Goal: Transaction & Acquisition: Purchase product/service

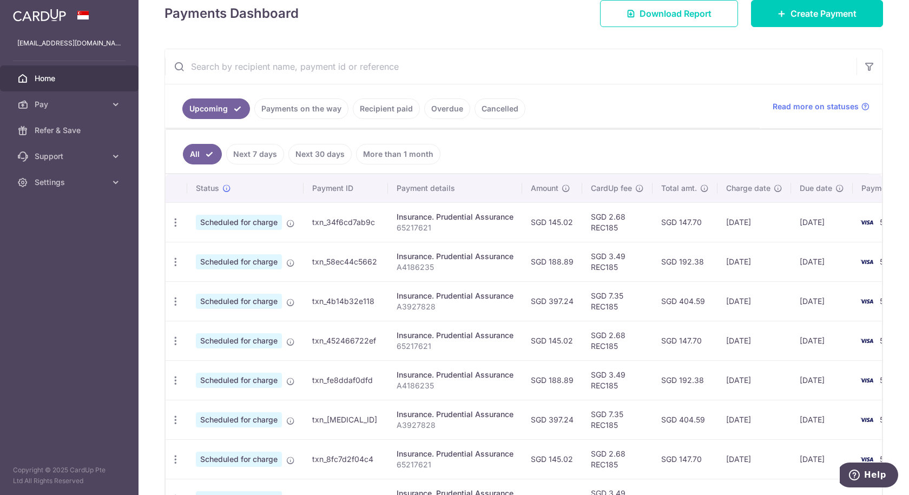
scroll to position [162, 0]
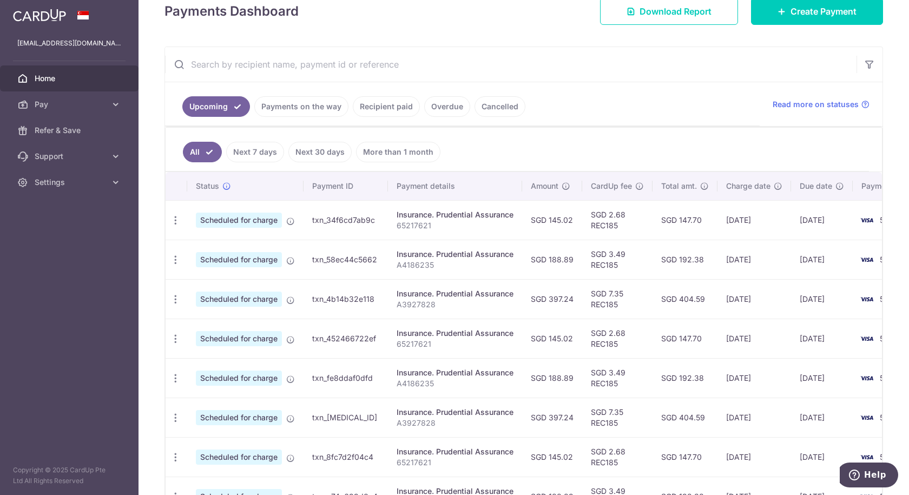
click at [313, 105] on link "Payments on the way" at bounding box center [301, 106] width 94 height 21
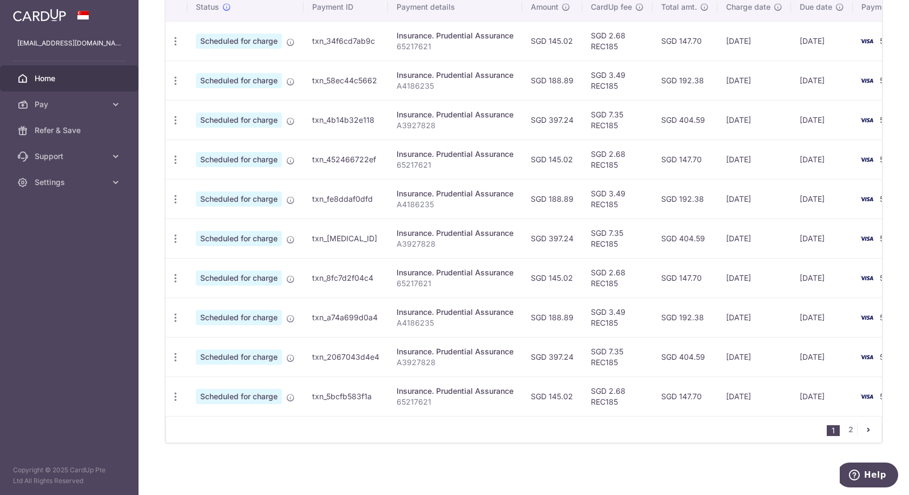
scroll to position [239, 0]
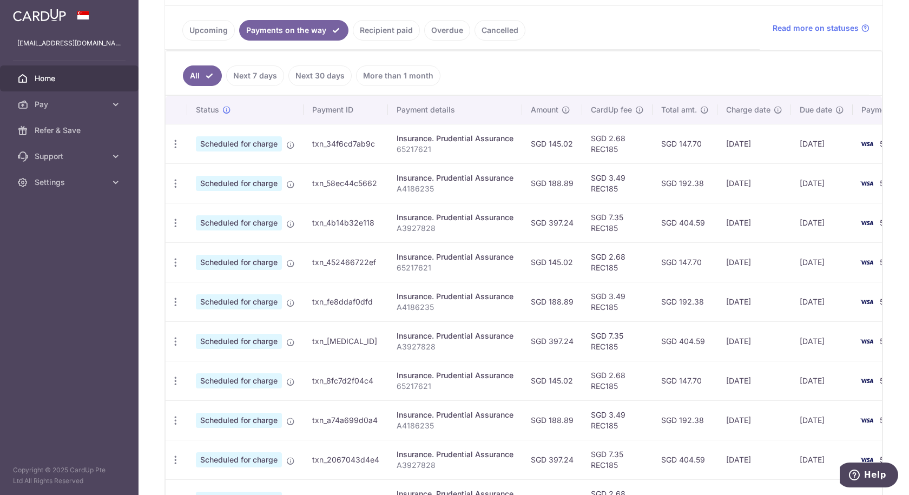
click at [369, 32] on link "Recipient paid" at bounding box center [386, 30] width 67 height 21
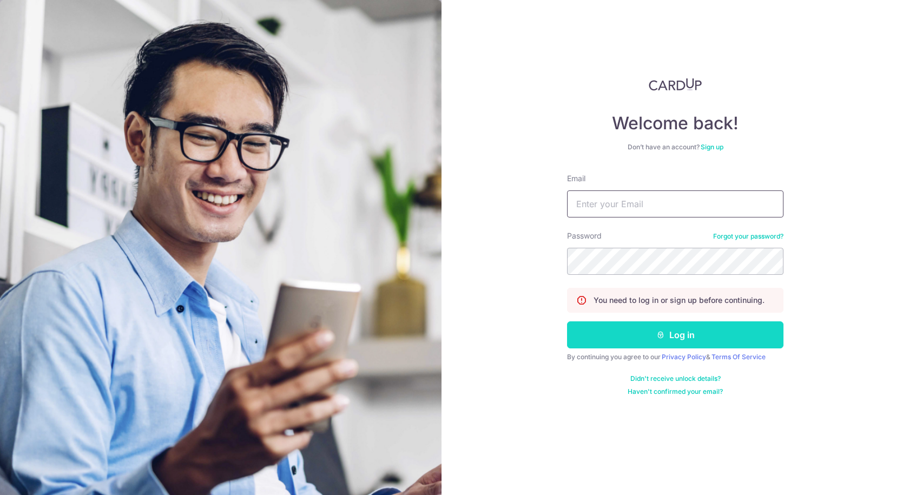
type input "[EMAIL_ADDRESS][DOMAIN_NAME]"
click at [645, 343] on button "Log in" at bounding box center [675, 335] width 217 height 27
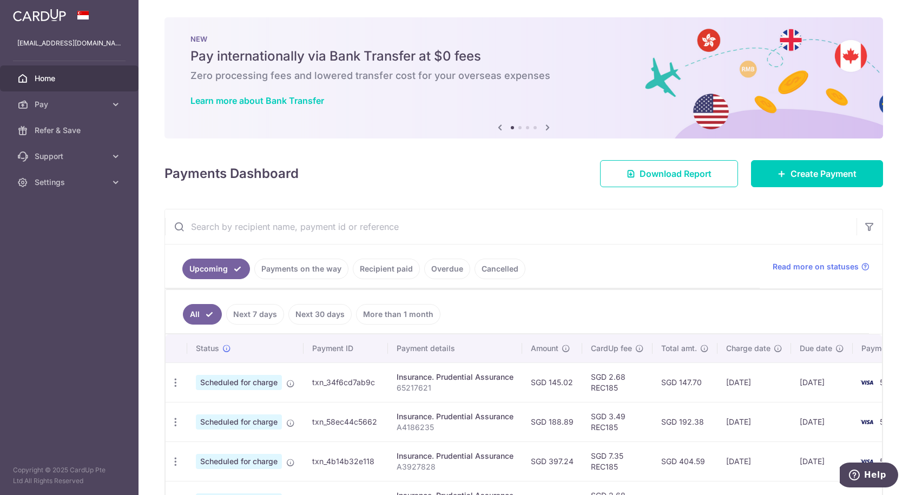
click at [447, 269] on link "Overdue" at bounding box center [447, 269] width 46 height 21
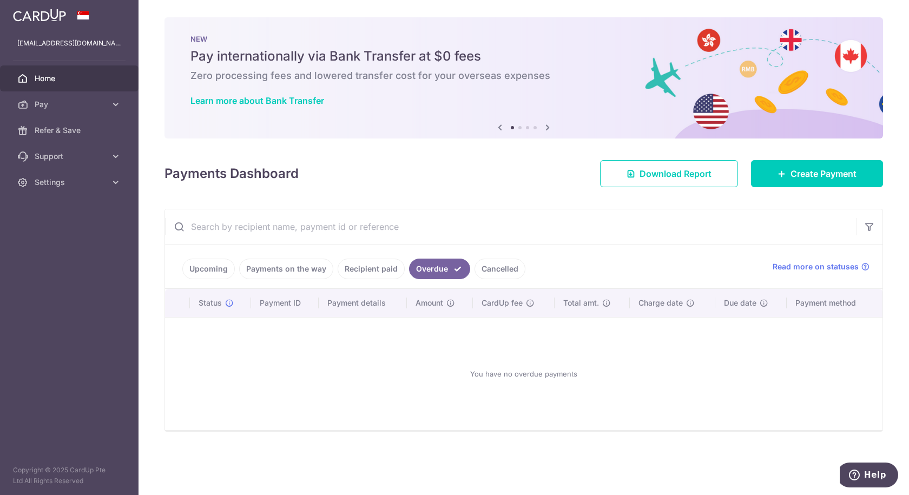
click at [503, 270] on link "Cancelled" at bounding box center [500, 269] width 51 height 21
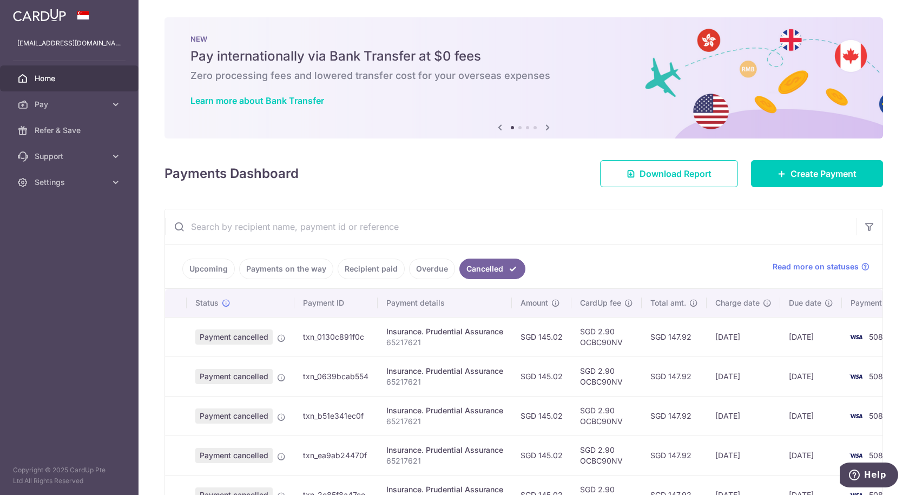
click at [364, 266] on link "Recipient paid" at bounding box center [371, 269] width 67 height 21
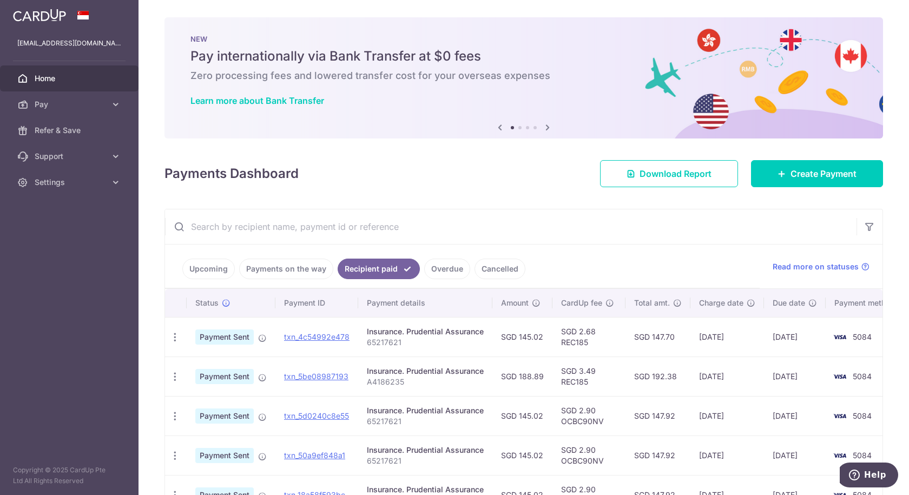
click at [274, 268] on link "Payments on the way" at bounding box center [286, 269] width 94 height 21
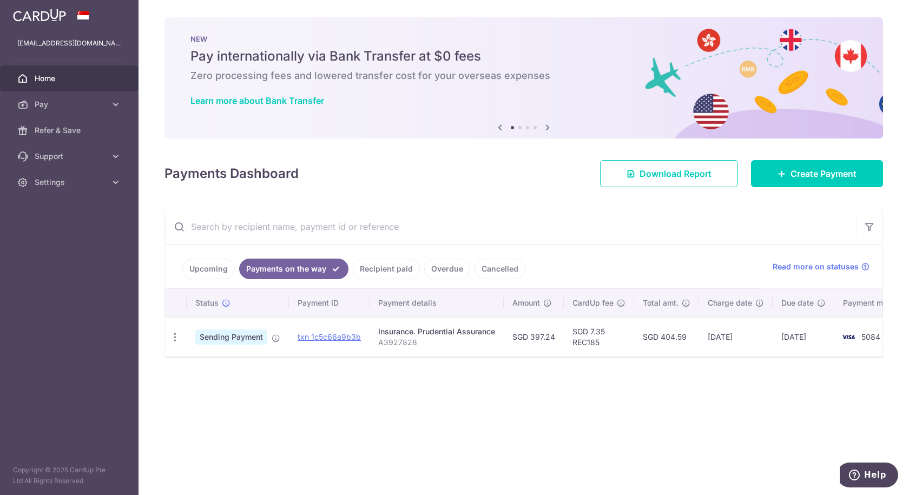
click at [211, 267] on link "Upcoming" at bounding box center [208, 269] width 53 height 21
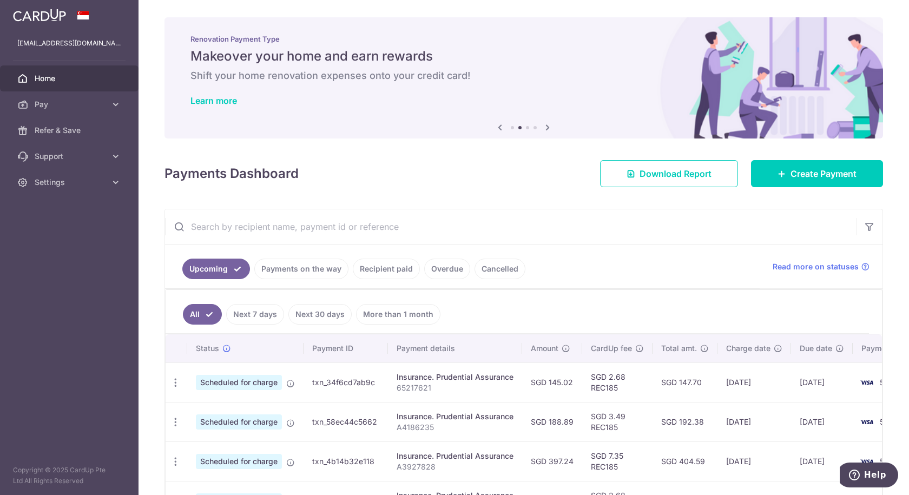
click at [292, 270] on link "Payments on the way" at bounding box center [301, 269] width 94 height 21
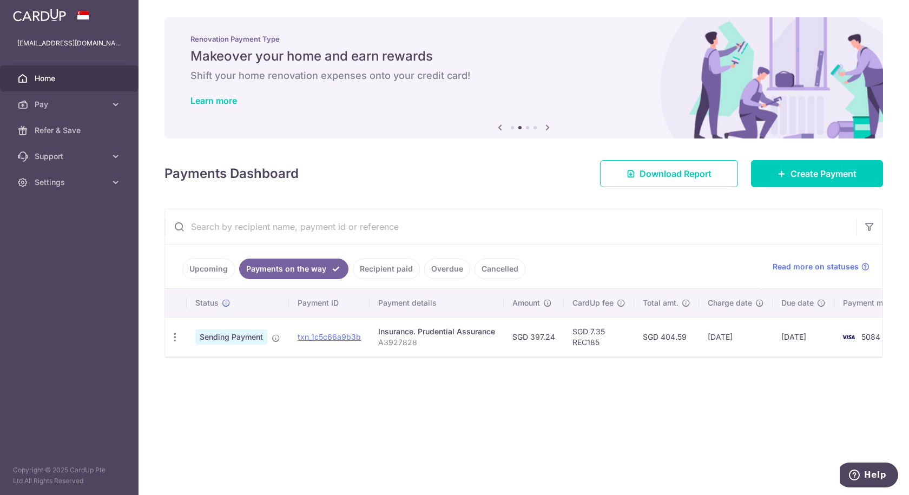
click at [195, 272] on link "Upcoming" at bounding box center [208, 269] width 53 height 21
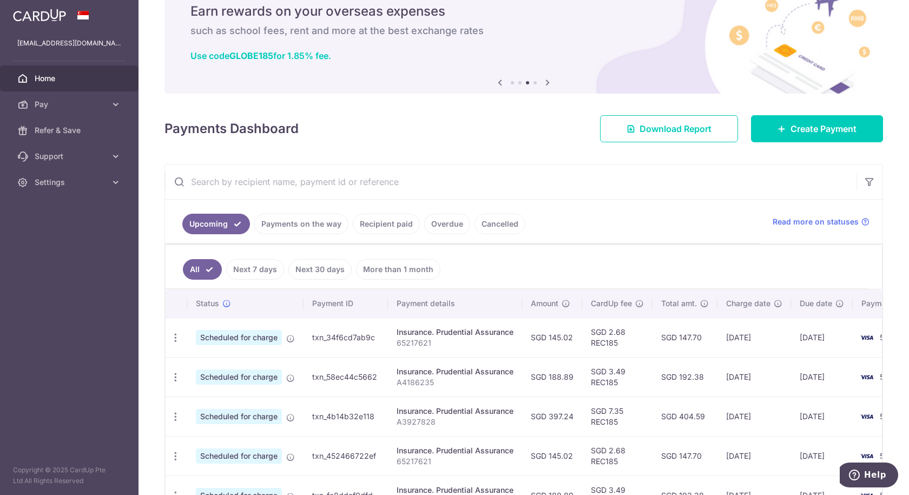
scroll to position [108, 0]
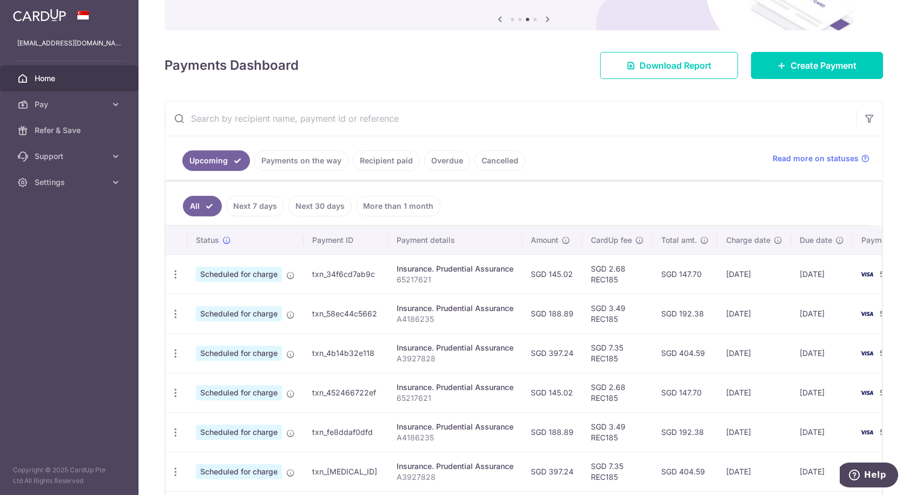
click at [311, 167] on link "Payments on the way" at bounding box center [301, 160] width 94 height 21
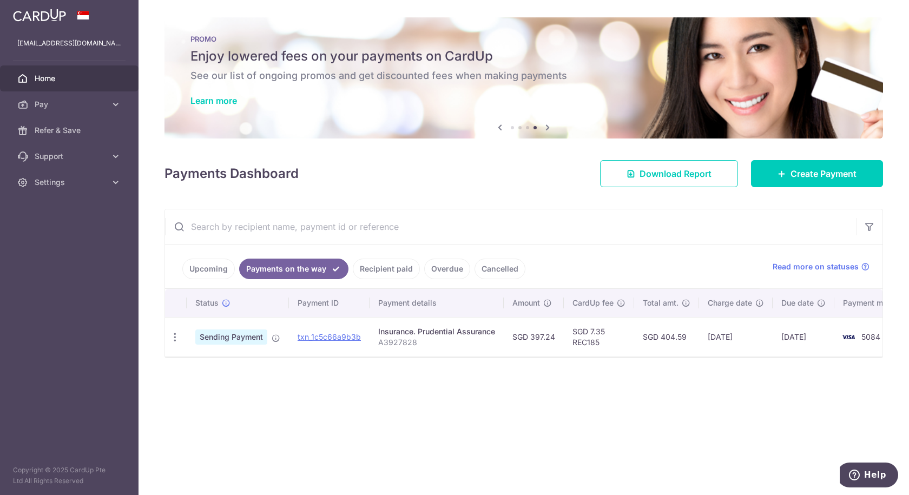
click at [199, 275] on link "Upcoming" at bounding box center [208, 269] width 53 height 21
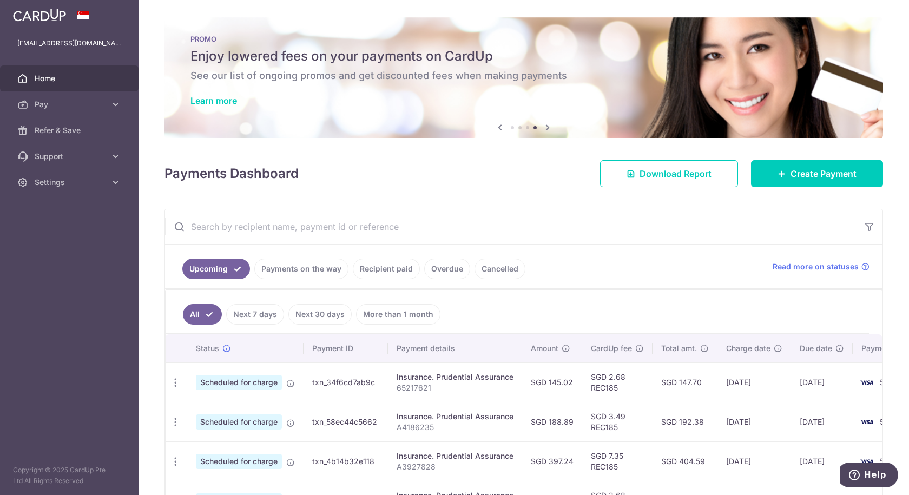
click at [291, 267] on link "Payments on the way" at bounding box center [301, 269] width 94 height 21
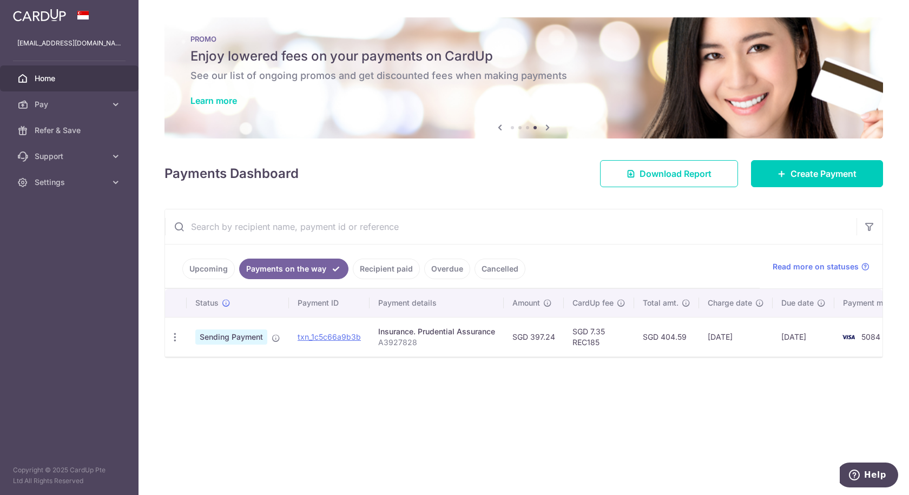
click at [79, 82] on span "Home" at bounding box center [70, 78] width 71 height 11
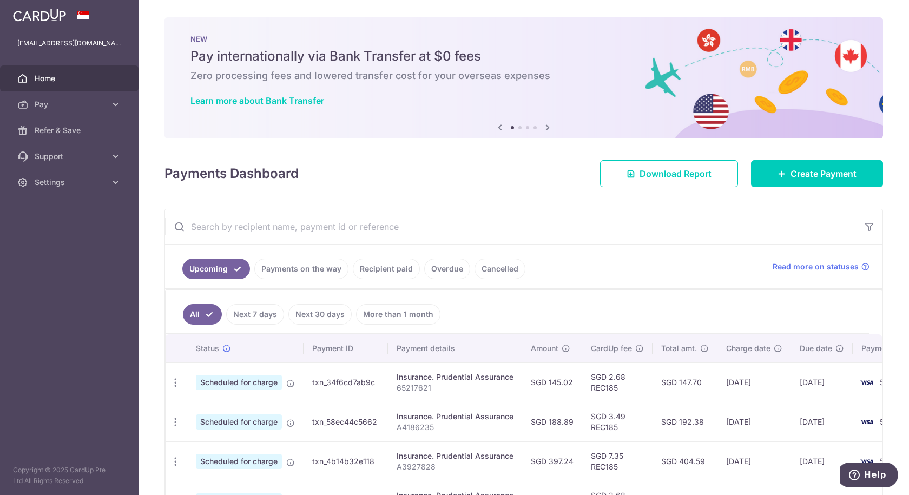
click at [78, 103] on span "Pay" at bounding box center [70, 104] width 71 height 11
click at [60, 128] on span "Payments" at bounding box center [70, 130] width 71 height 11
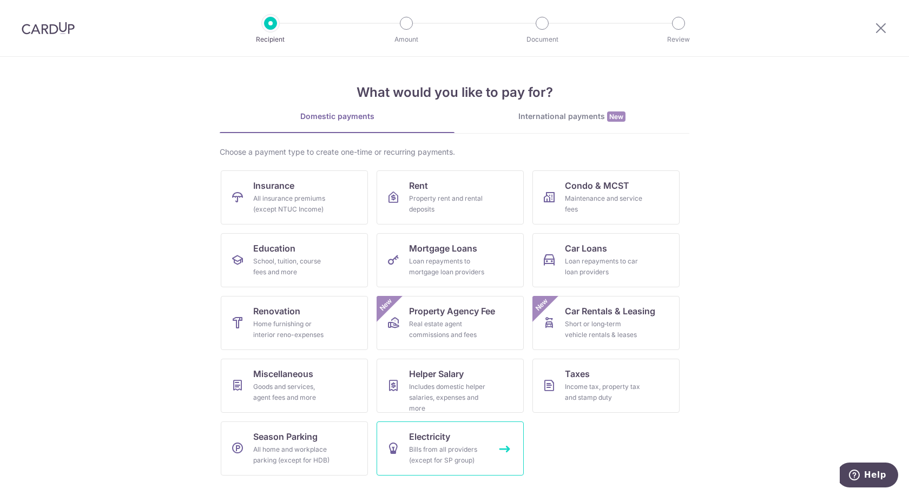
click at [428, 433] on span "Electricity" at bounding box center [429, 436] width 41 height 13
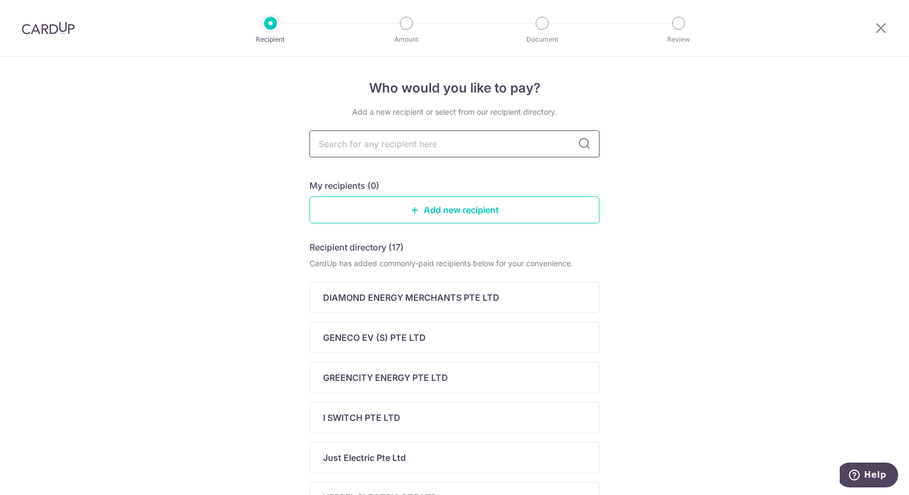
click at [431, 141] on input "text" at bounding box center [455, 143] width 290 height 27
type input "sp"
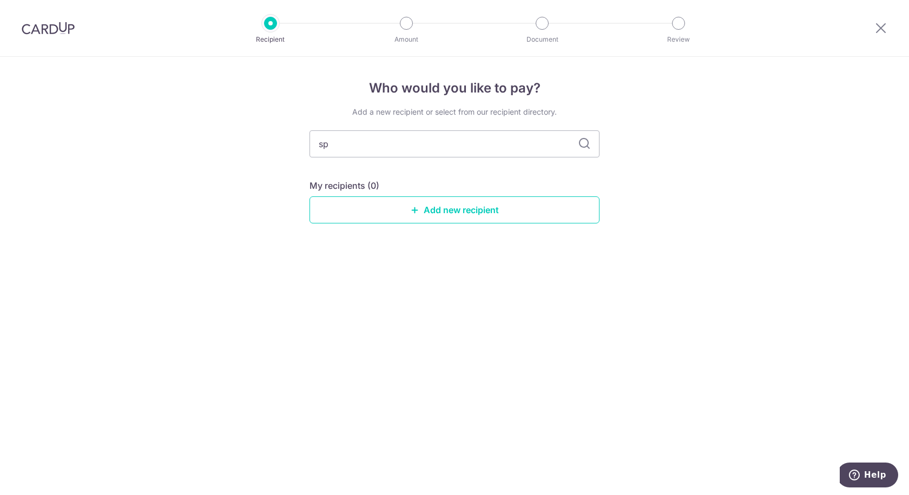
type input "s"
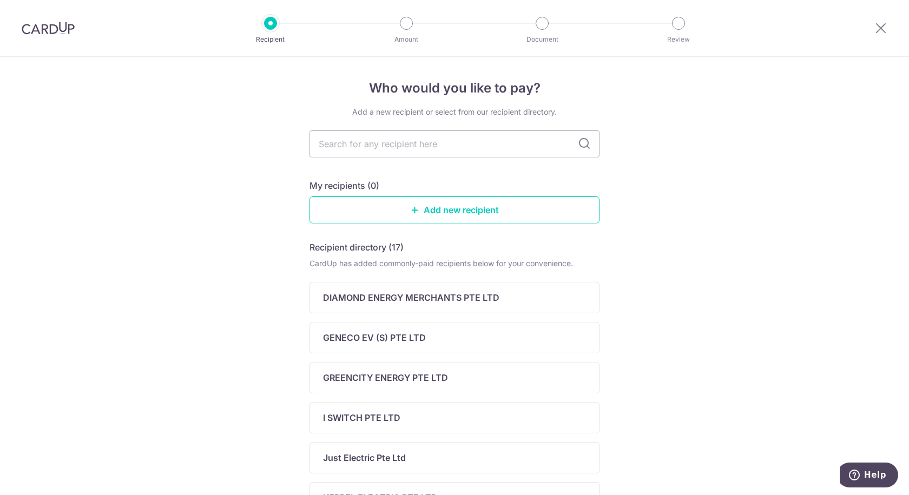
click at [61, 30] on img at bounding box center [48, 28] width 53 height 13
